Goal: Book appointment/travel/reservation

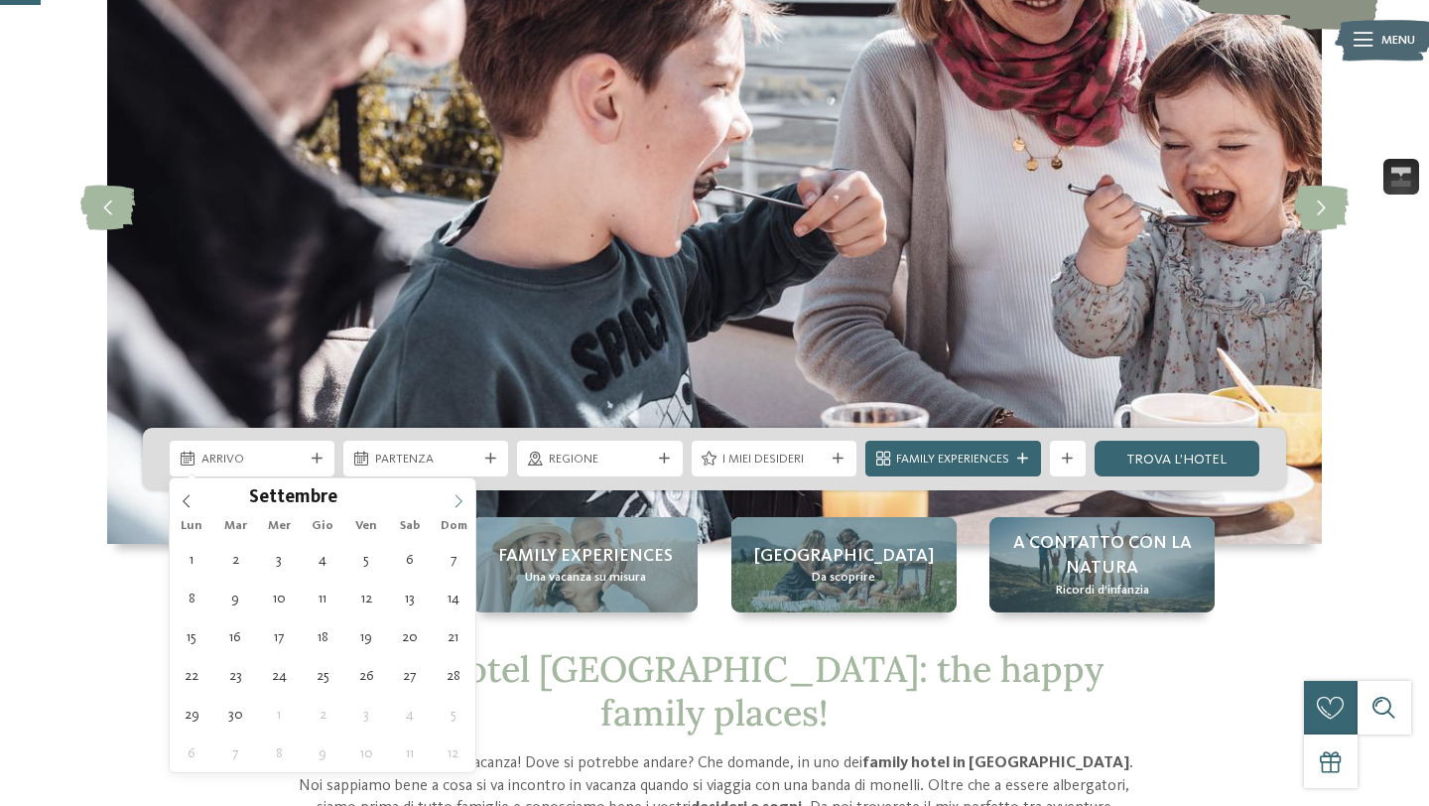
click at [459, 494] on icon at bounding box center [459, 501] width 14 height 14
click at [463, 501] on icon at bounding box center [459, 501] width 14 height 14
type input "****"
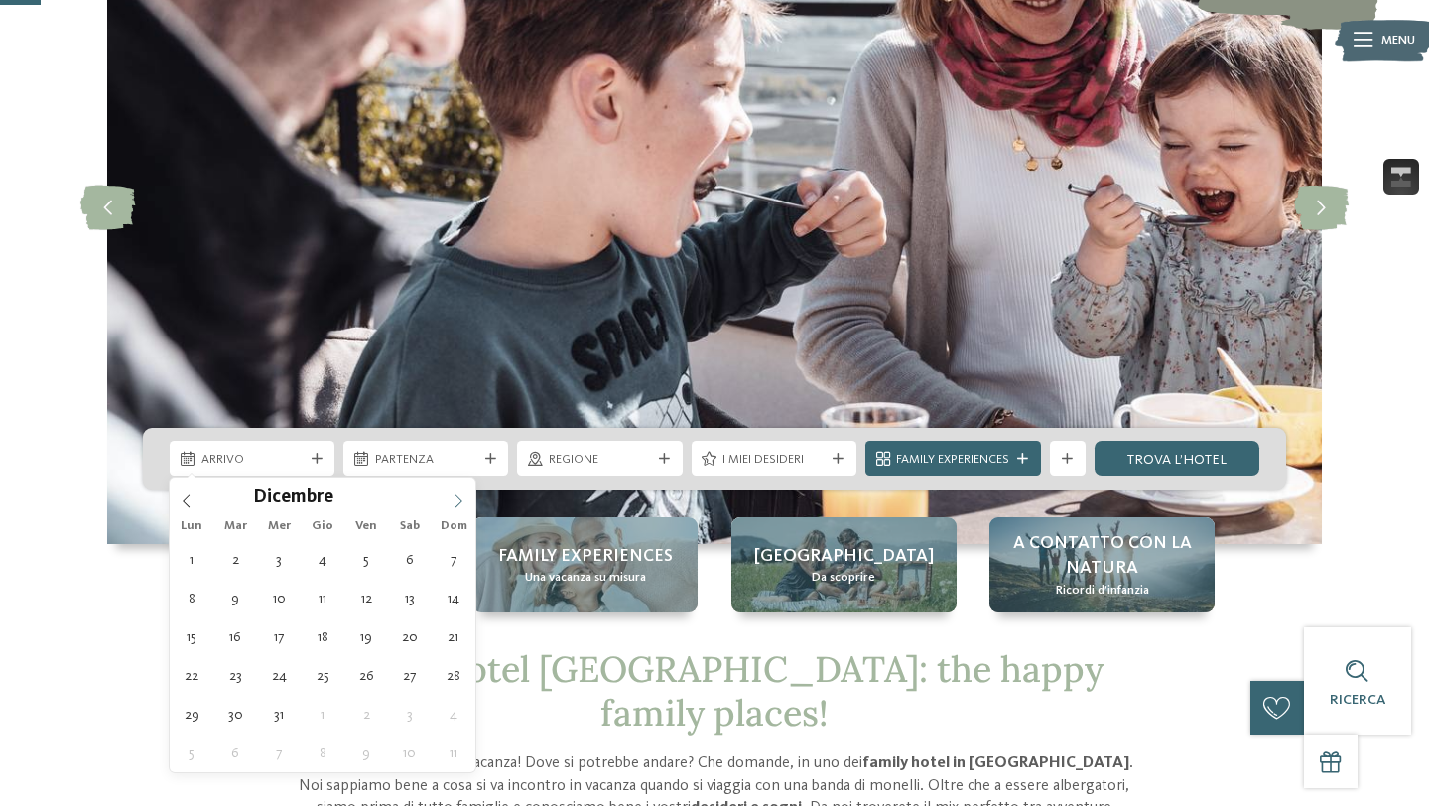
click at [463, 501] on icon at bounding box center [459, 501] width 14 height 14
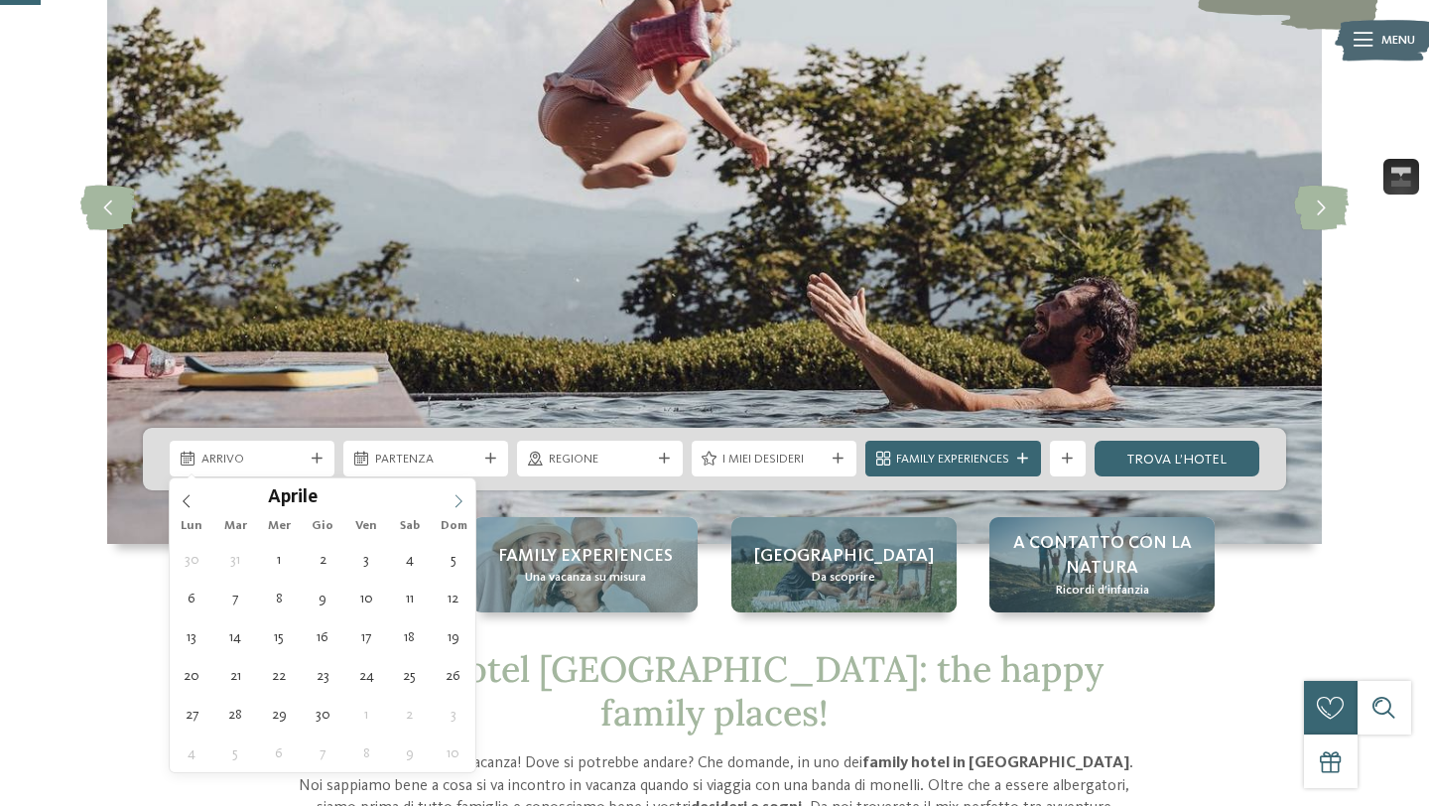
click at [463, 501] on icon at bounding box center [459, 501] width 14 height 14
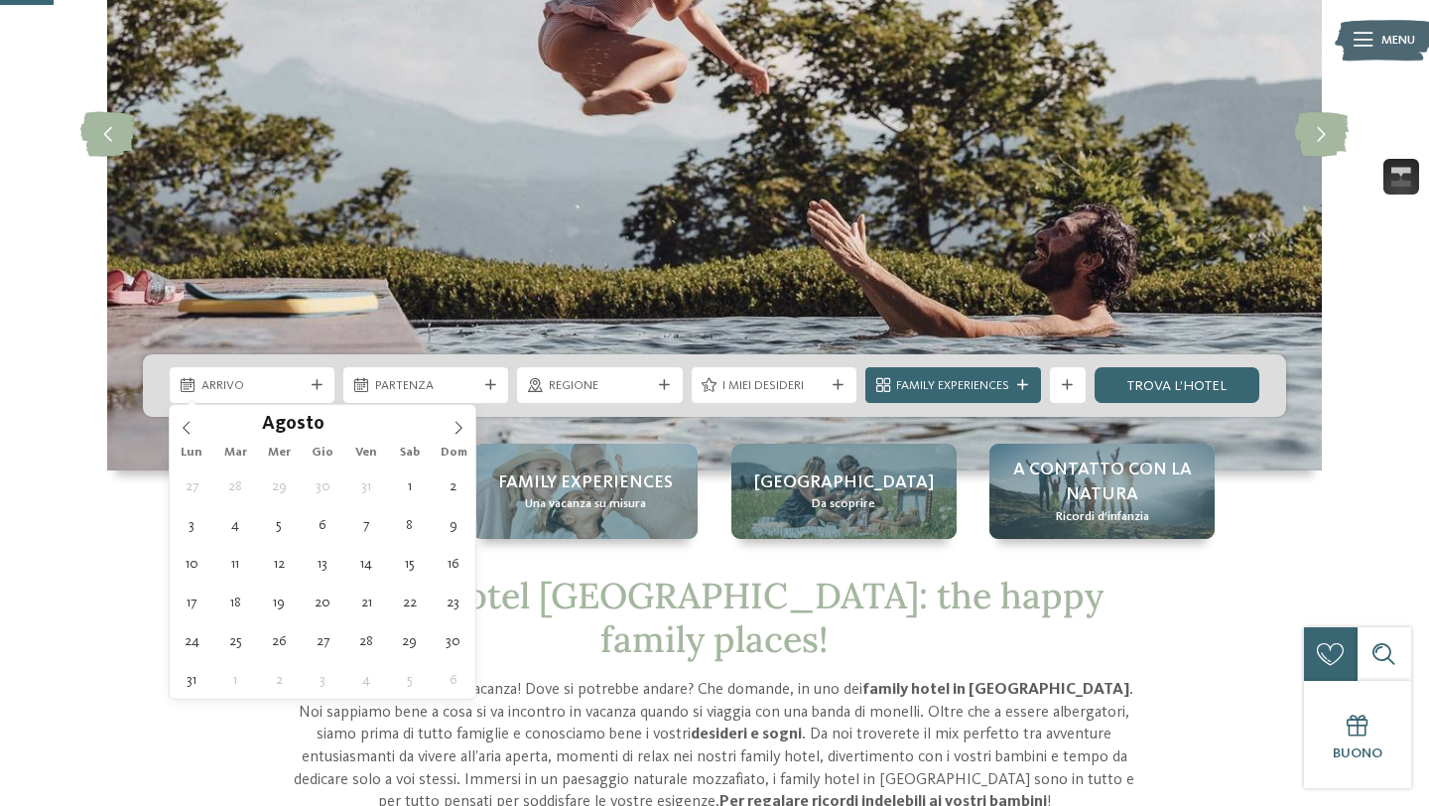
scroll to position [306, 0]
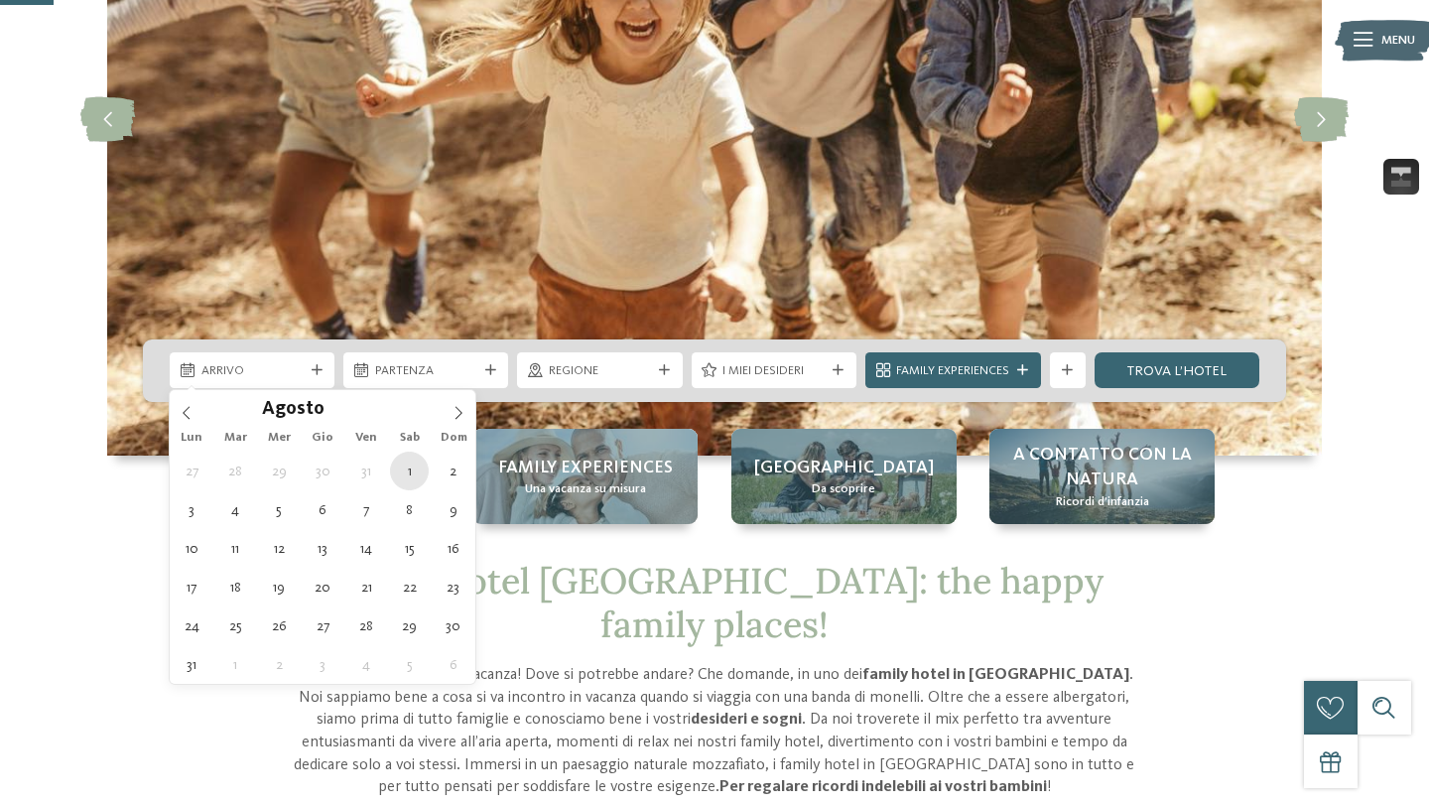
type div "[DATE]"
type input "****"
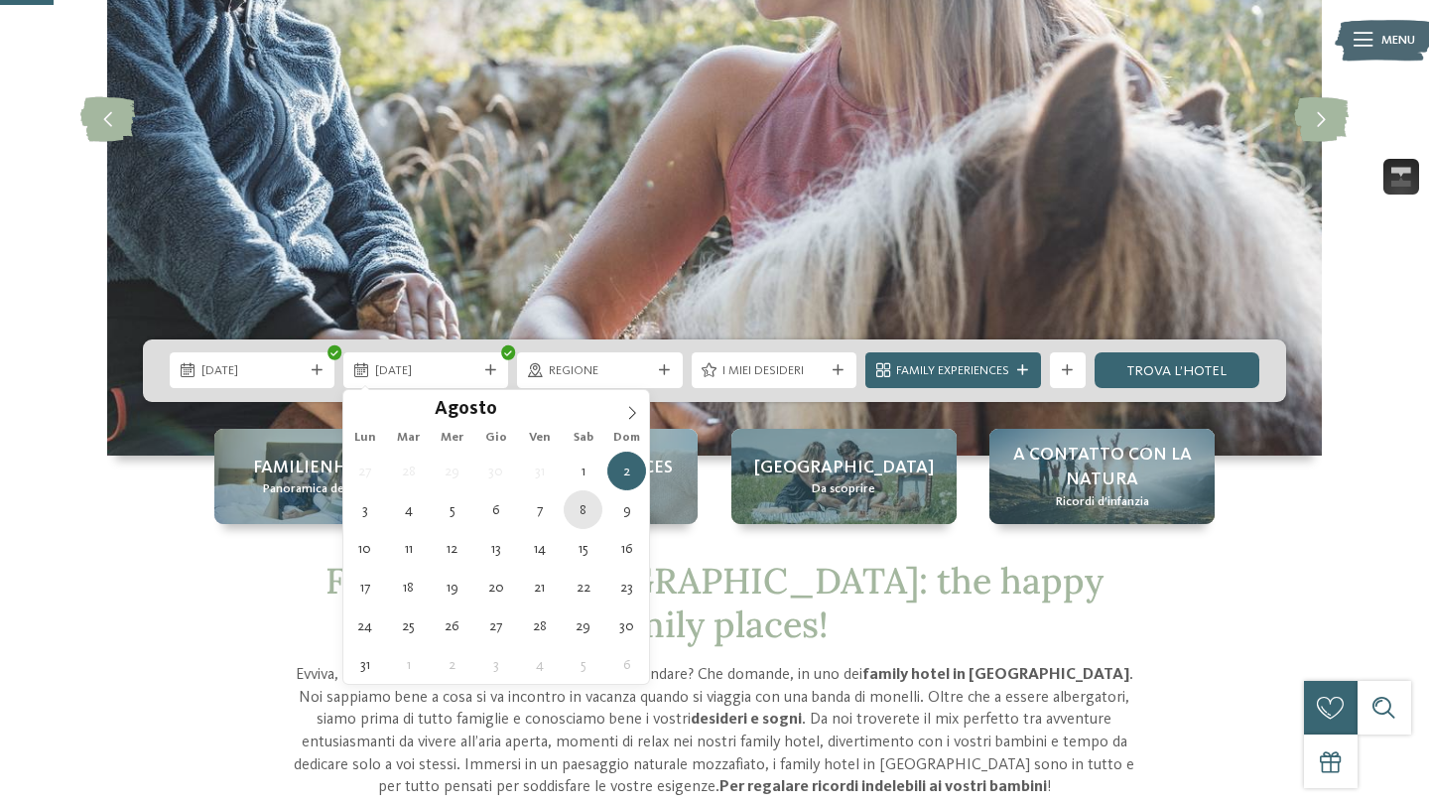
type div "[DATE]"
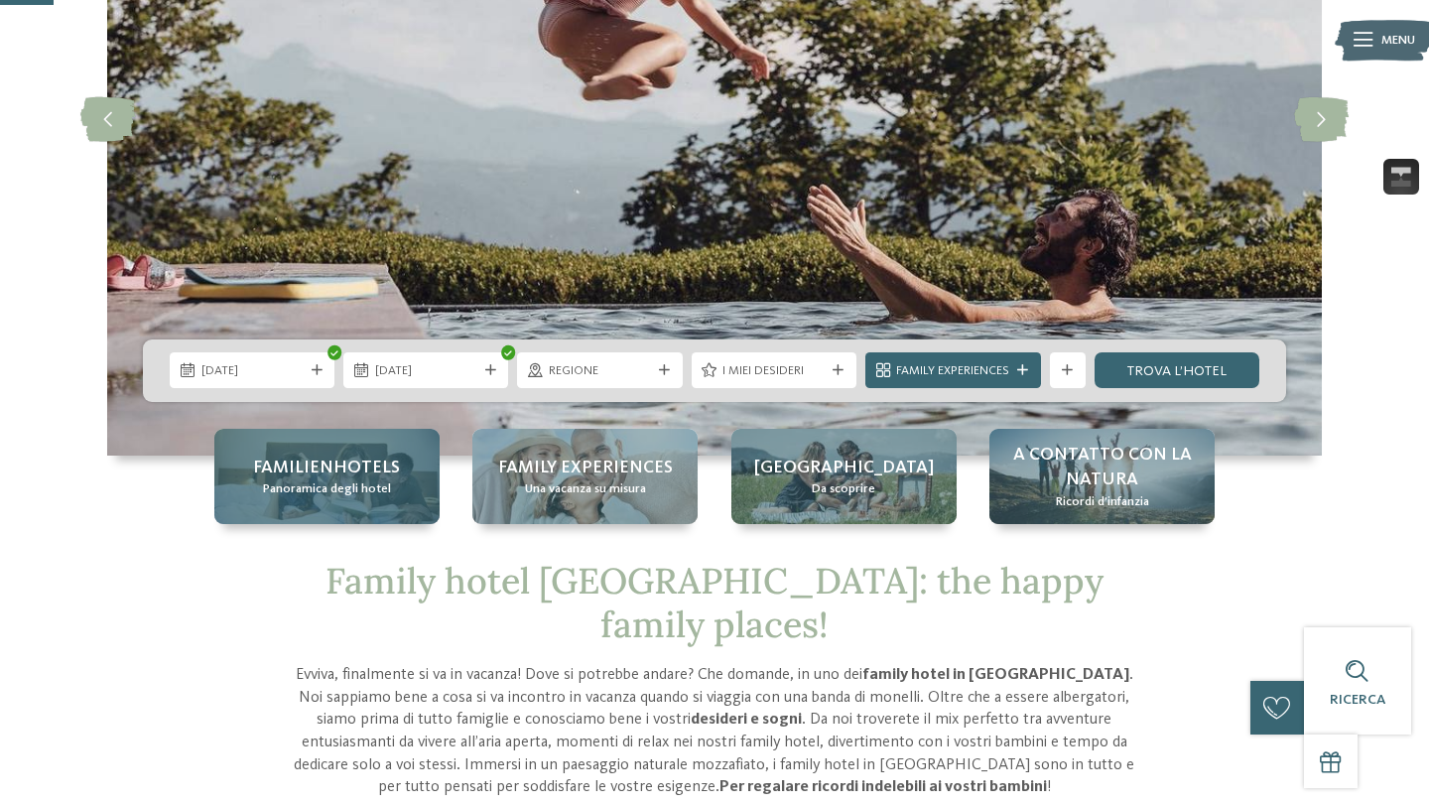
click at [316, 505] on div "Familienhotels Panoramica degli hotel" at bounding box center [326, 476] width 225 height 95
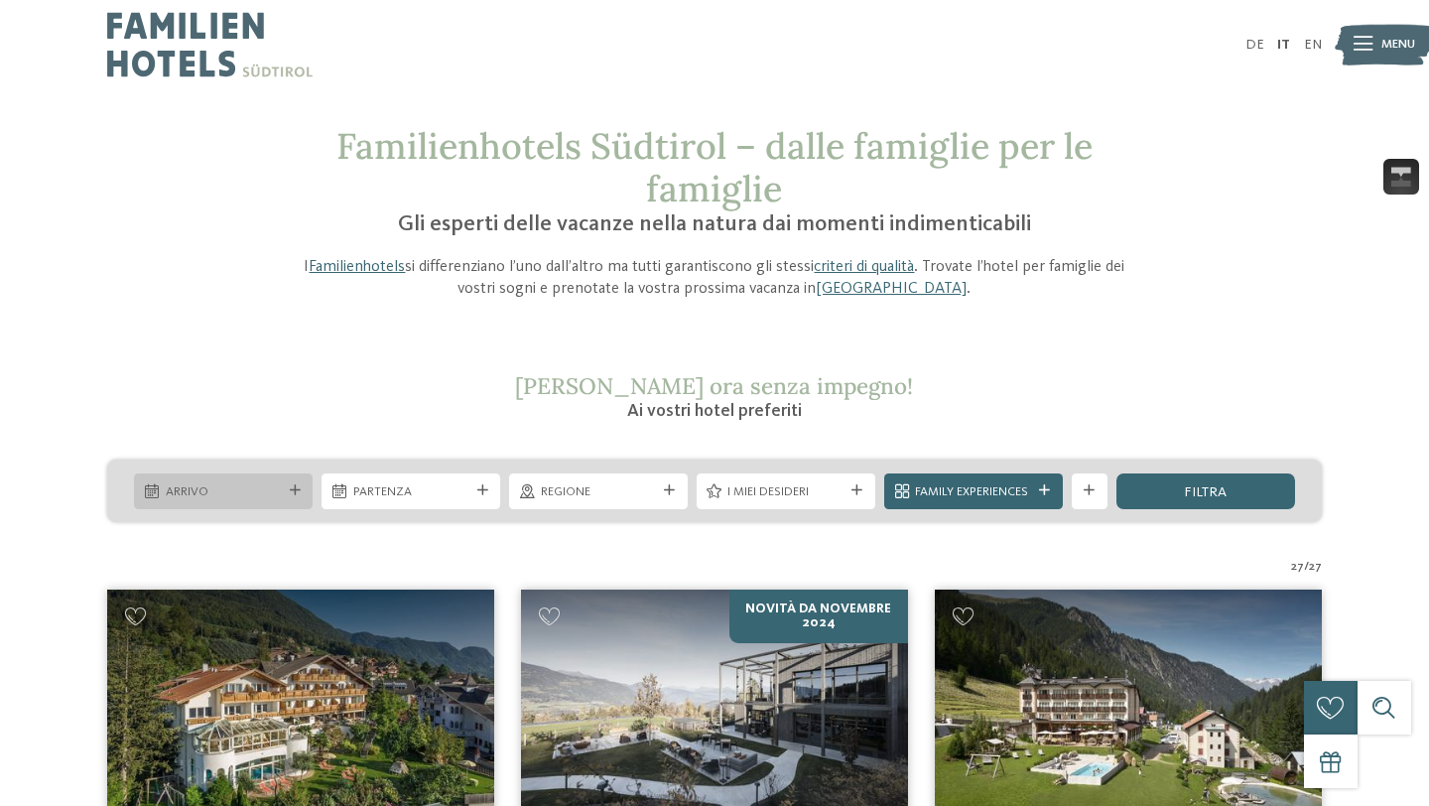
click at [226, 480] on div "Arrivo" at bounding box center [223, 492] width 179 height 36
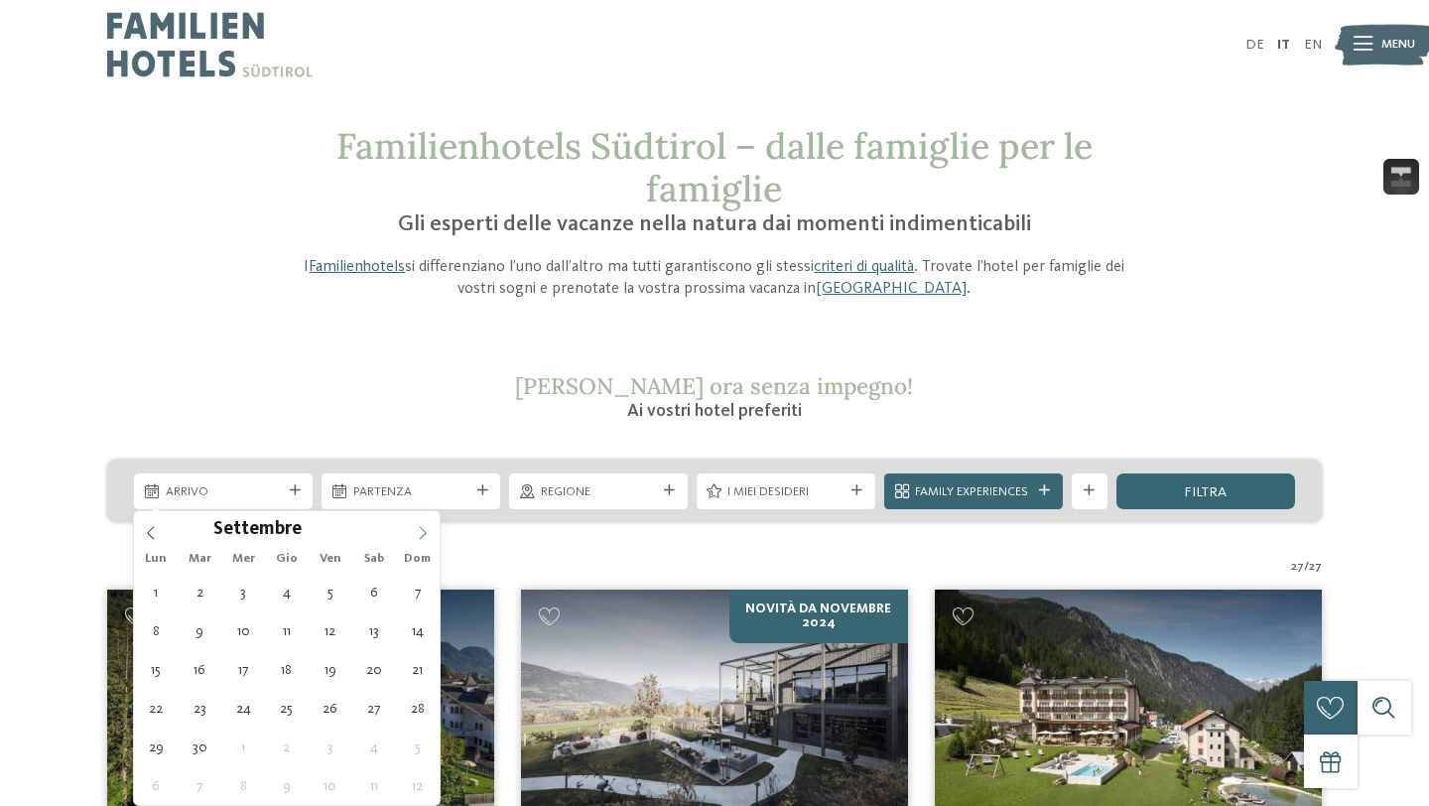
click at [413, 532] on span at bounding box center [423, 528] width 34 height 34
click at [421, 532] on icon at bounding box center [423, 533] width 14 height 14
type input "****"
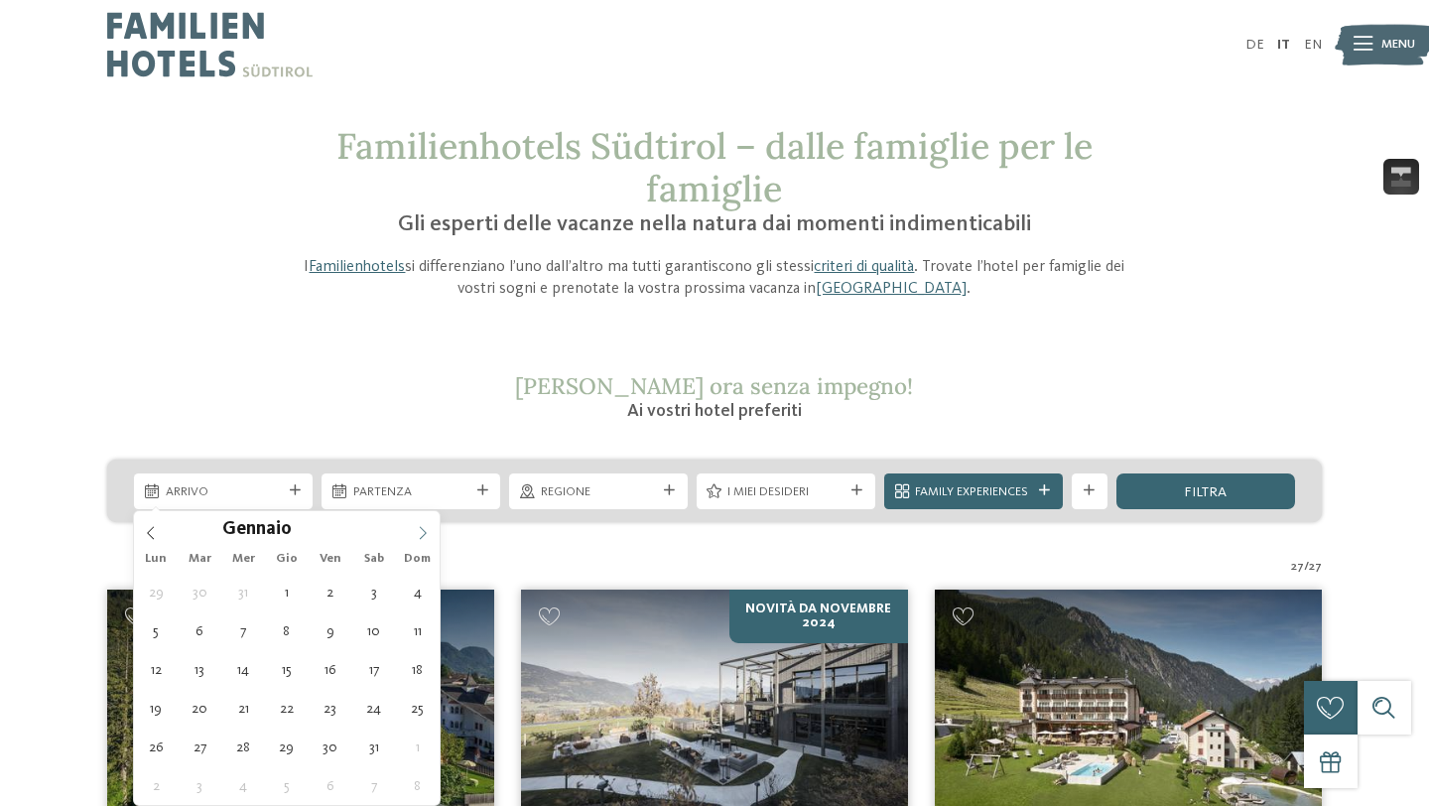
click at [421, 532] on icon at bounding box center [423, 533] width 14 height 14
click at [421, 533] on icon at bounding box center [423, 533] width 14 height 14
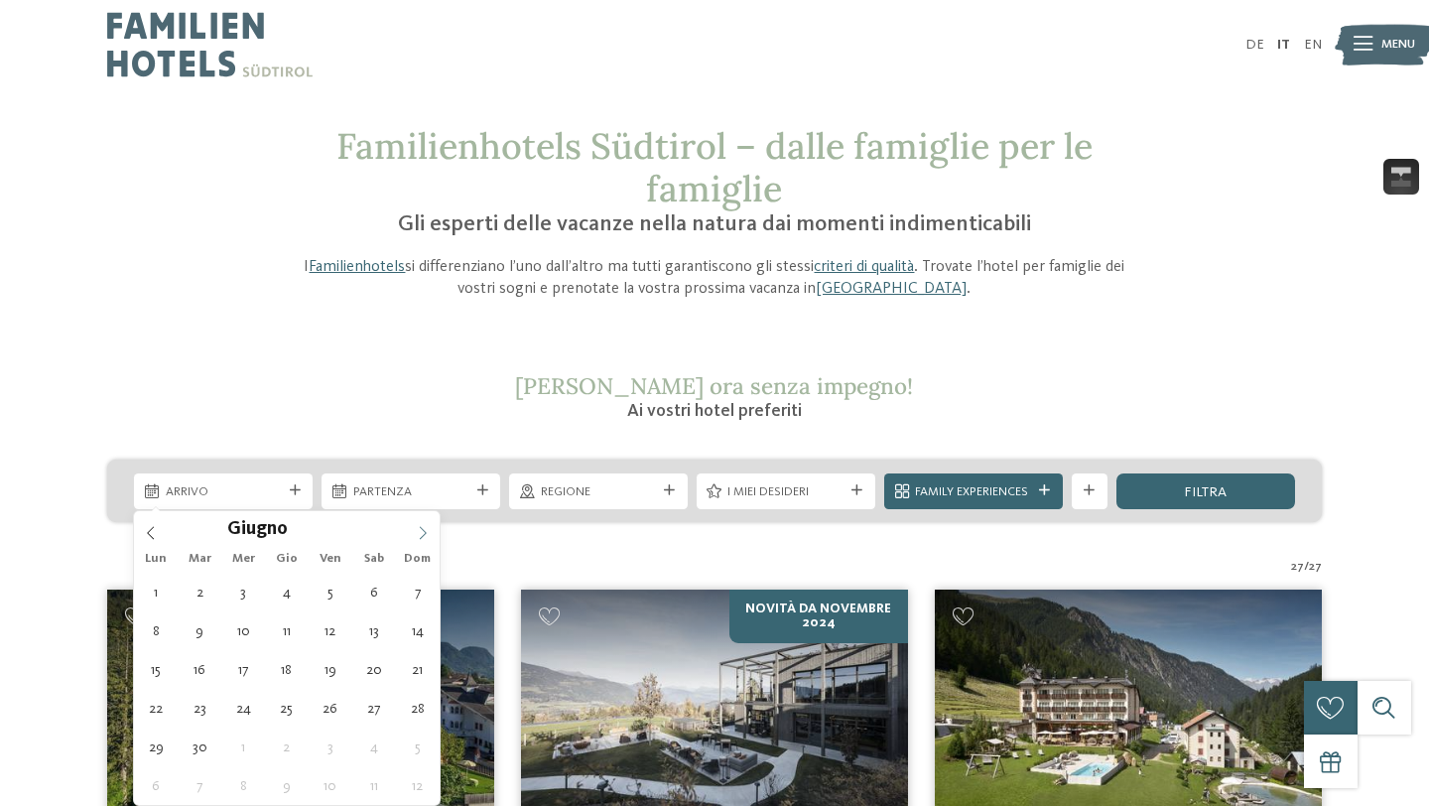
click at [427, 531] on icon at bounding box center [423, 533] width 14 height 14
type div "[DATE]"
type input "****"
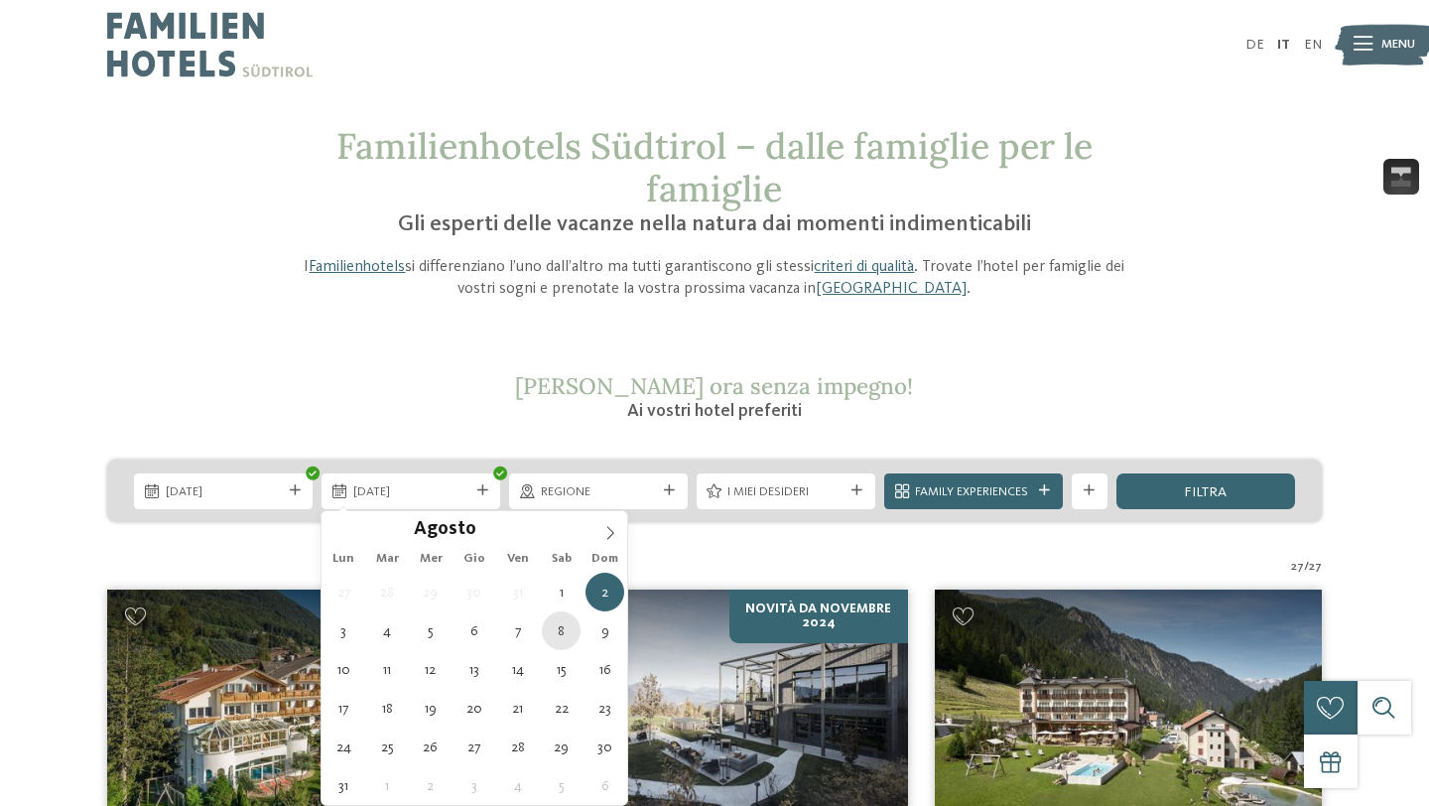
type div "[DATE]"
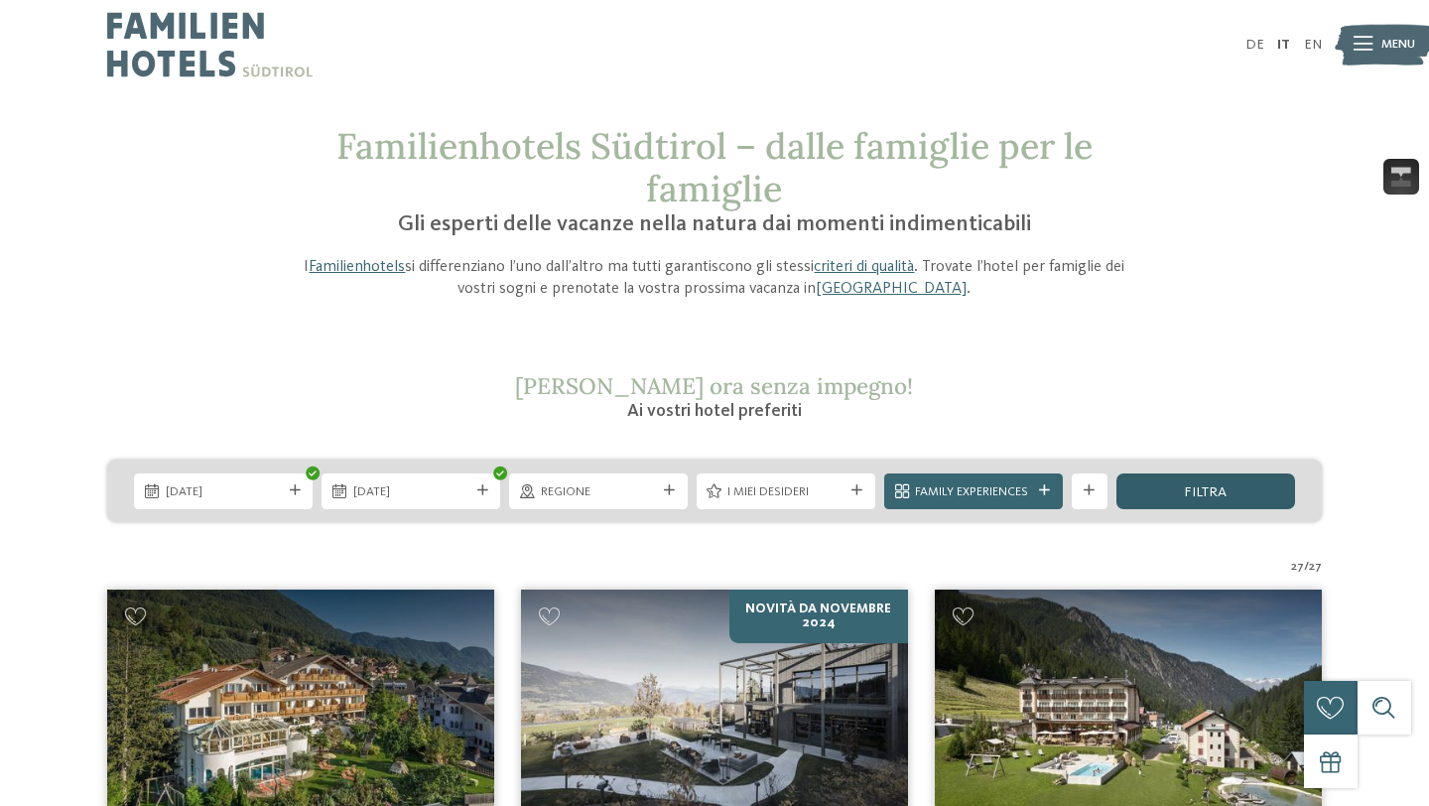
click at [1148, 488] on div "filtra" at bounding box center [1206, 492] width 179 height 36
